Goal: Navigation & Orientation: Find specific page/section

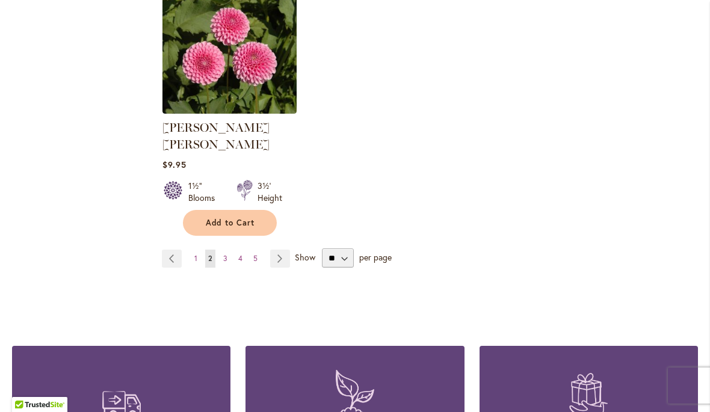
scroll to position [1588, 0]
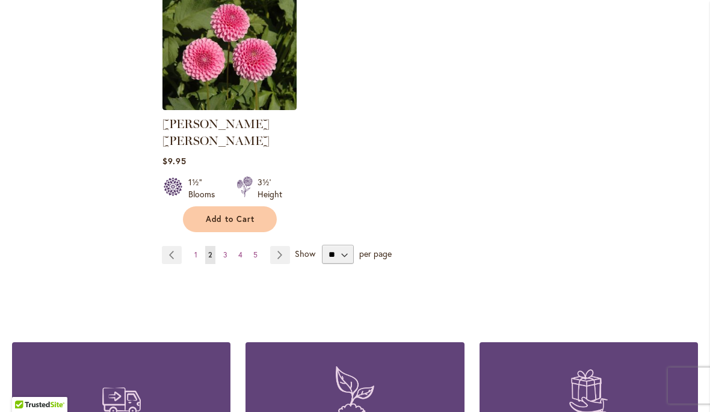
click at [222, 246] on link "Page 3" at bounding box center [225, 255] width 10 height 18
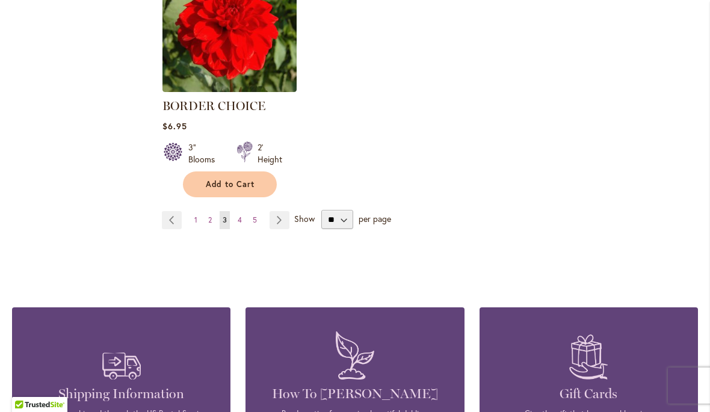
scroll to position [1632, 0]
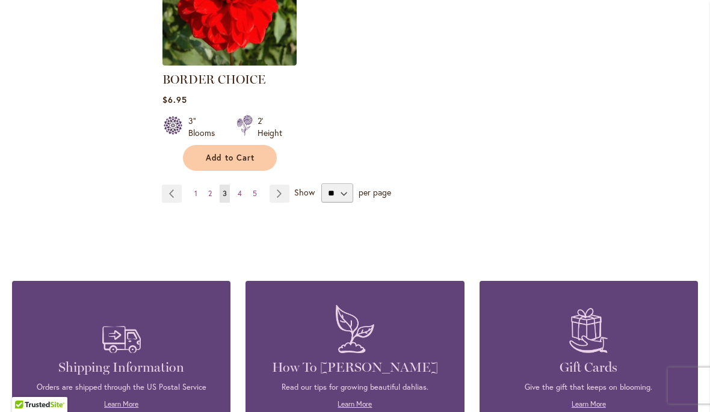
click at [242, 194] on link "Page 4" at bounding box center [240, 194] width 10 height 18
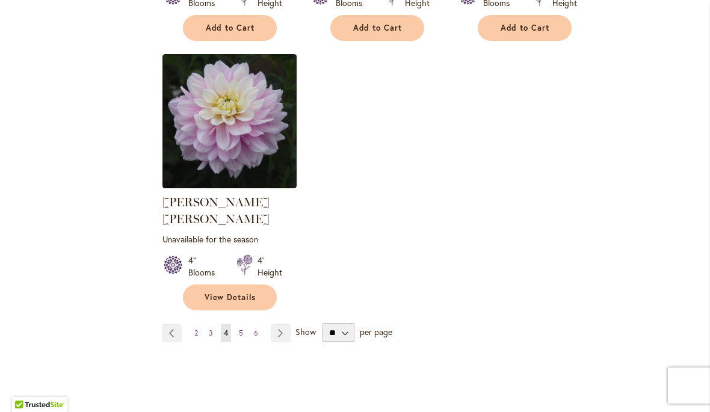
scroll to position [1544, 0]
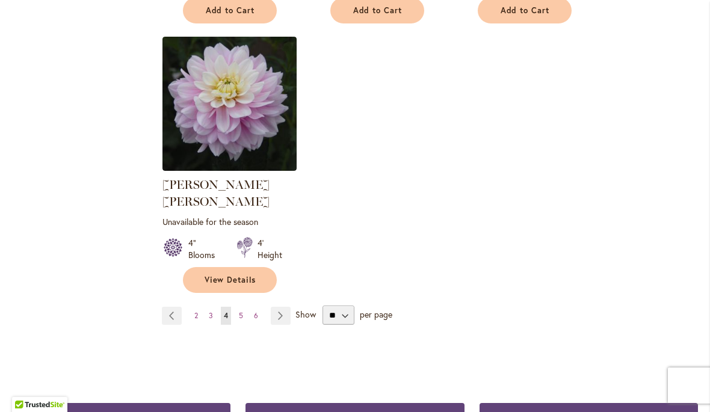
click at [242, 307] on link "Page 5" at bounding box center [241, 316] width 10 height 18
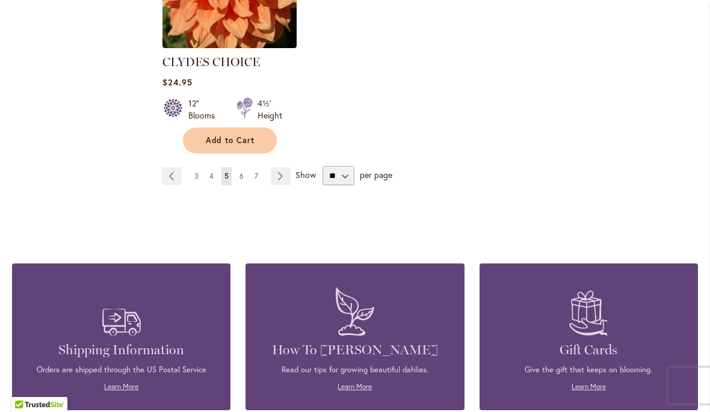
scroll to position [1729, 0]
